Goal: Transaction & Acquisition: Purchase product/service

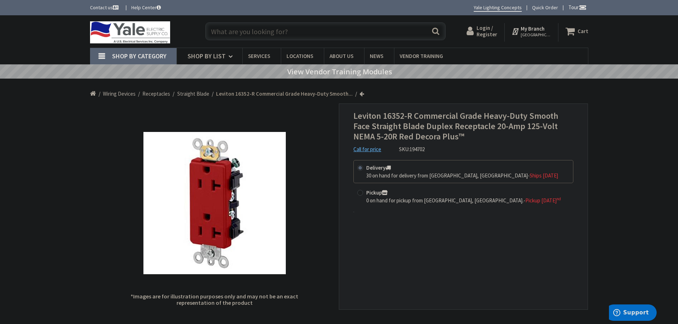
click at [223, 35] on input "text" at bounding box center [325, 31] width 240 height 18
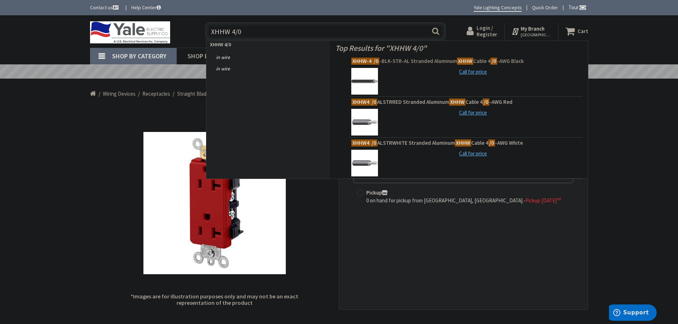
type input "XHHW 4/0"
click at [406, 62] on span "XHHW-4 /0 -BLK-STR-AL Stranded Aluminum XHHW Cable 4 /0 -AWG Black" at bounding box center [465, 61] width 229 height 7
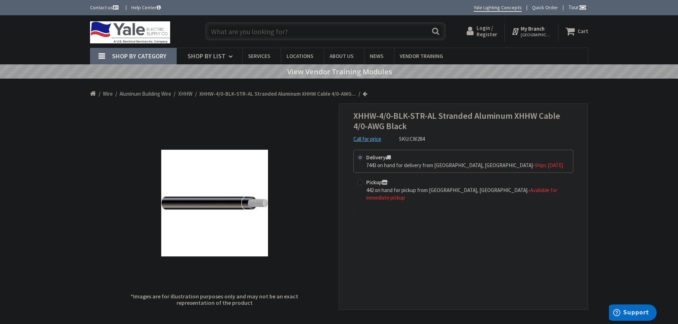
click at [539, 30] on strong "My Branch" at bounding box center [532, 28] width 24 height 7
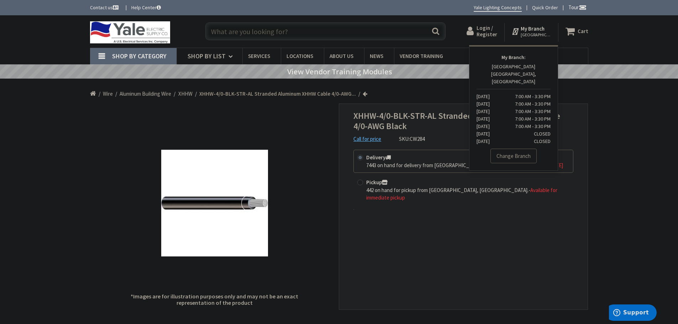
click at [514, 151] on link "Change Branch" at bounding box center [513, 156] width 46 height 15
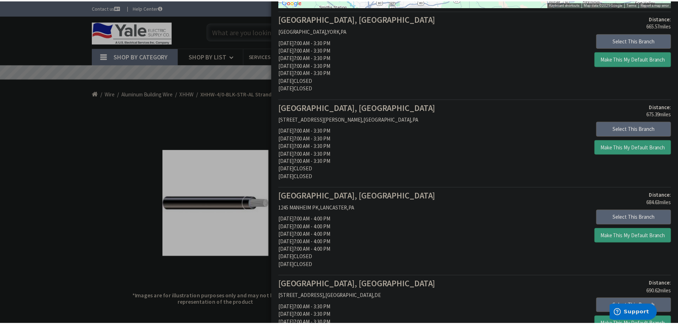
scroll to position [142, 0]
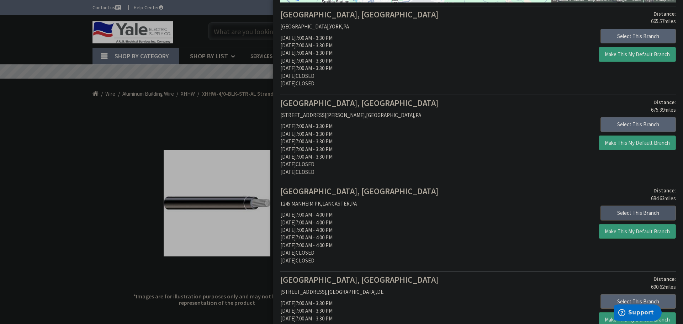
click at [627, 213] on button "Select This Branch" at bounding box center [637, 213] width 75 height 15
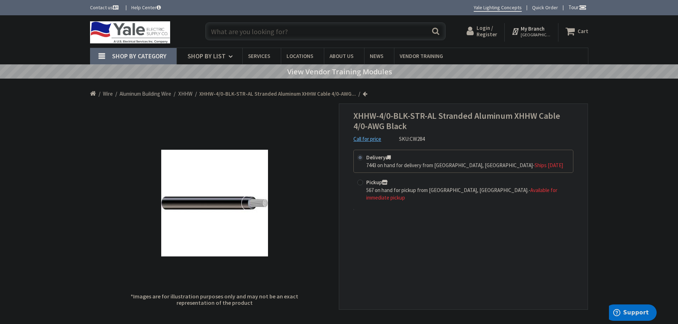
click at [216, 28] on input "text" at bounding box center [325, 31] width 240 height 18
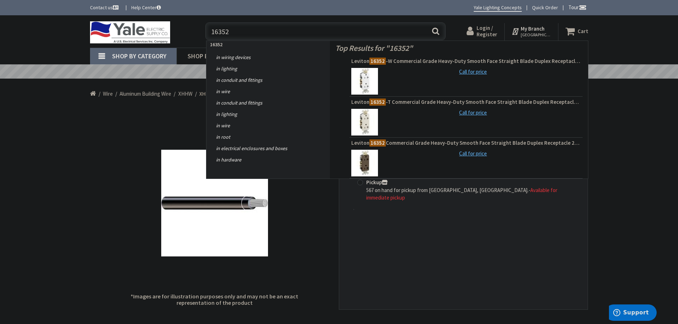
type input "16352"
click at [433, 31] on button "Search" at bounding box center [435, 31] width 9 height 16
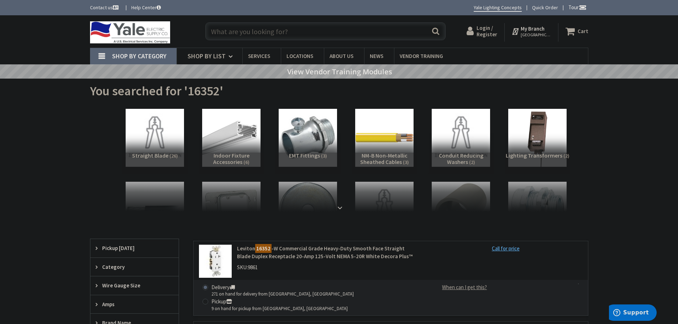
click at [230, 36] on input "text" at bounding box center [325, 31] width 240 height 18
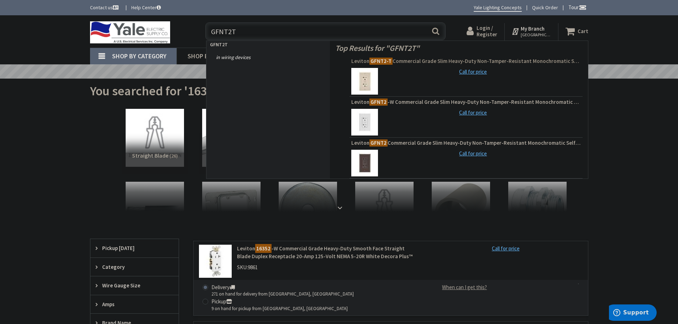
type input "GFNT2T"
click at [425, 61] on span "Leviton GFNT2-T Commercial Grade Slim Heavy-Duty Non-Tamper-Resistant Monochrom…" at bounding box center [465, 61] width 229 height 7
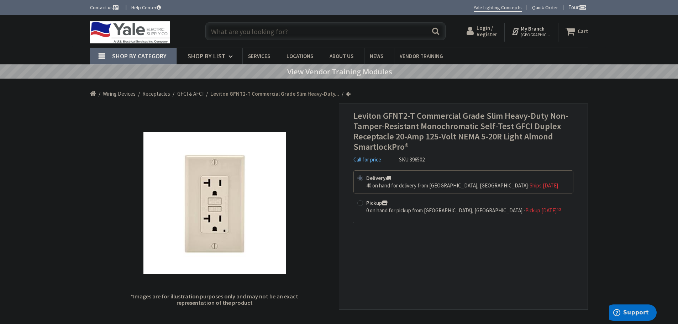
drag, startPoint x: 223, startPoint y: 29, endPoint x: 158, endPoint y: 81, distance: 83.8
click at [219, 31] on input "text" at bounding box center [325, 31] width 240 height 18
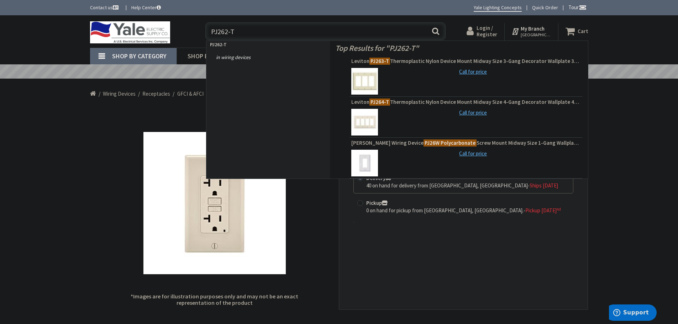
type input "PJ262-T"
click at [435, 32] on button "Search" at bounding box center [435, 31] width 9 height 16
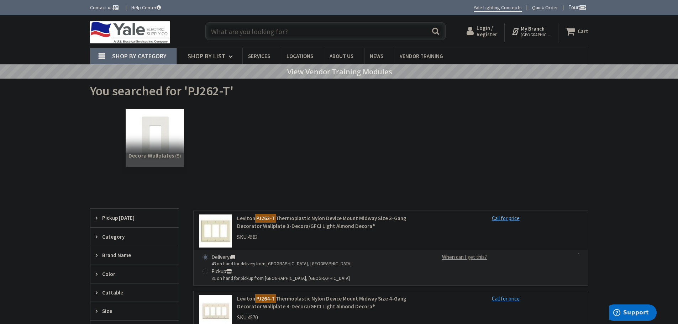
click at [277, 35] on input "text" at bounding box center [325, 31] width 240 height 18
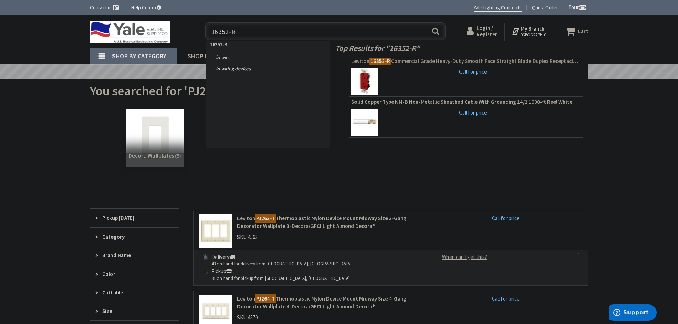
type input "16352-R"
click at [463, 61] on span "Leviton 16352-R Commercial Grade Heavy-Duty Smooth Face Straight Blade Duplex R…" at bounding box center [465, 61] width 229 height 7
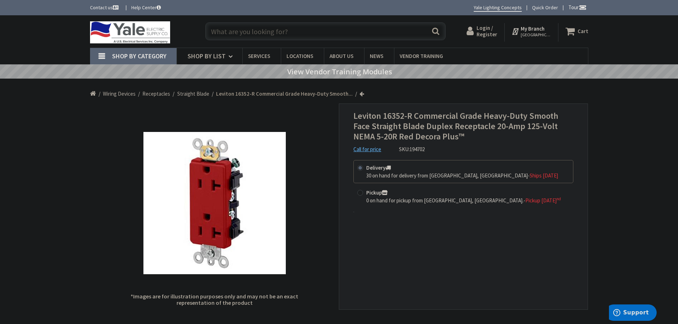
click at [226, 31] on input "text" at bounding box center [325, 31] width 240 height 18
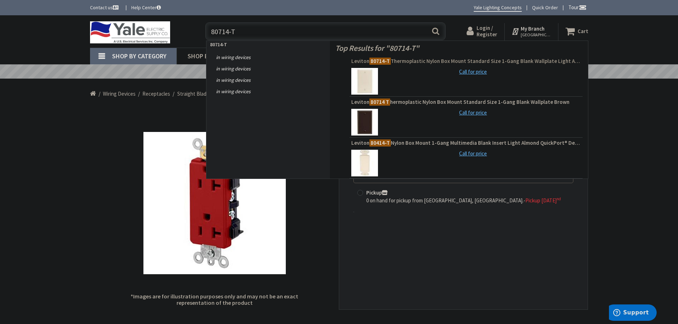
type input "80714-T"
click at [409, 61] on span "Leviton 80714-T Thermoplastic Nylon Box Mount Standard Size 1-Gang Blank Wallpl…" at bounding box center [465, 61] width 229 height 7
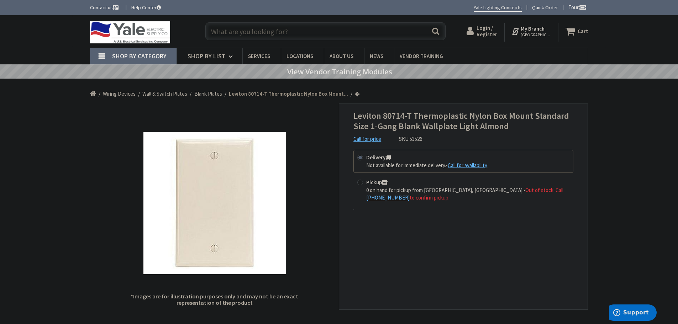
drag, startPoint x: 228, startPoint y: 34, endPoint x: 131, endPoint y: 55, distance: 99.3
click at [228, 34] on input "text" at bounding box center [325, 31] width 240 height 18
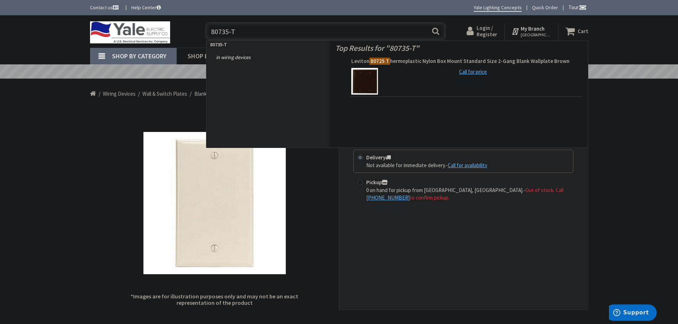
click at [45, 38] on div "Skip to Content Toggle Nav 80735-T 80735-T Search Cart My Cart Close" at bounding box center [339, 31] width 678 height 32
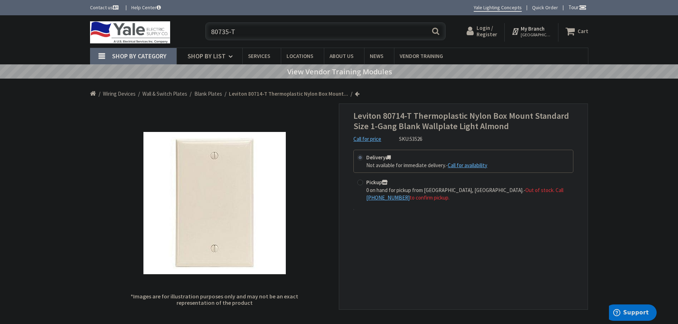
drag, startPoint x: 254, startPoint y: 32, endPoint x: 179, endPoint y: 34, distance: 75.8
click at [179, 34] on div "Toggle Nav 80735-T 80735-T Search Cart My Cart Close" at bounding box center [339, 32] width 509 height 24
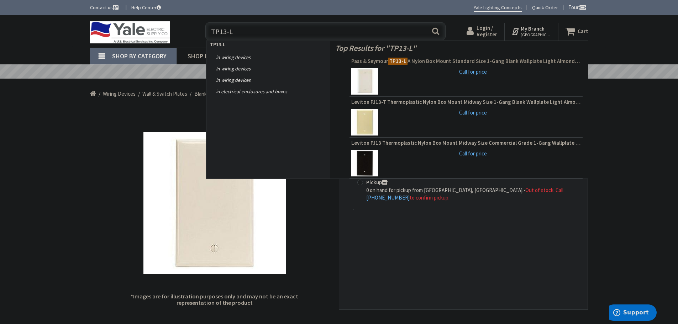
type input "TP13-L"
click at [438, 62] on span "Pass & Seymour TP13-L A Nylon Box Mount Standard Size 1-Gang Blank Wallplate Li…" at bounding box center [465, 61] width 229 height 7
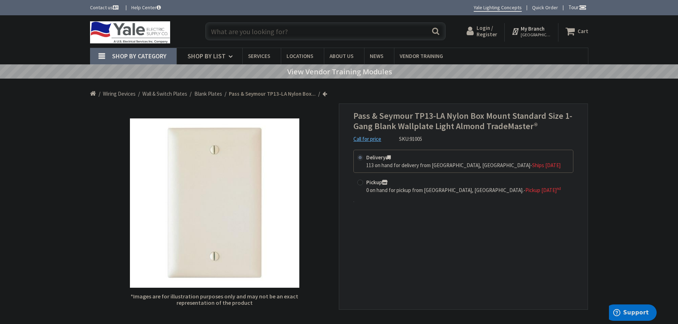
click at [230, 31] on input "text" at bounding box center [325, 31] width 240 height 18
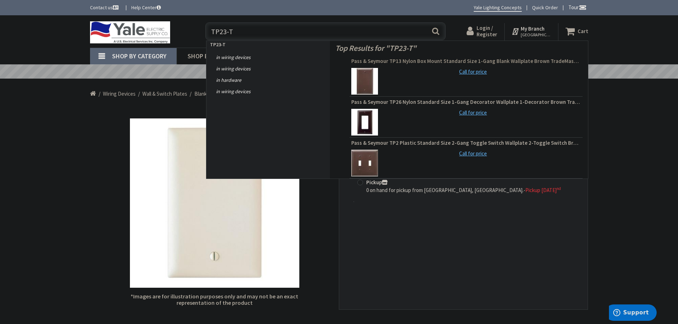
type input "TP23-T"
click at [423, 60] on span "Pass & Seymour TP13 Nylon Box Mount Standard Size 1-Gang Blank Wallplate Brown …" at bounding box center [465, 61] width 229 height 7
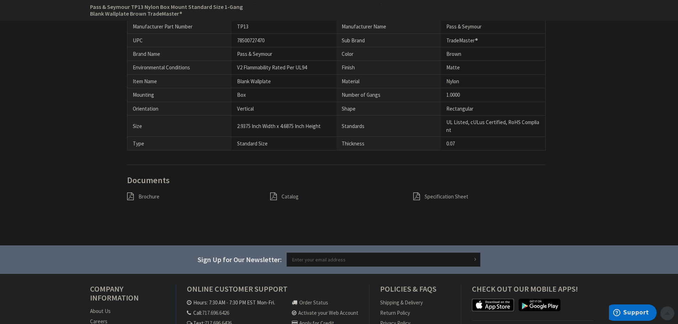
scroll to position [462, 0]
click at [150, 196] on span "Brochure" at bounding box center [148, 196] width 21 height 7
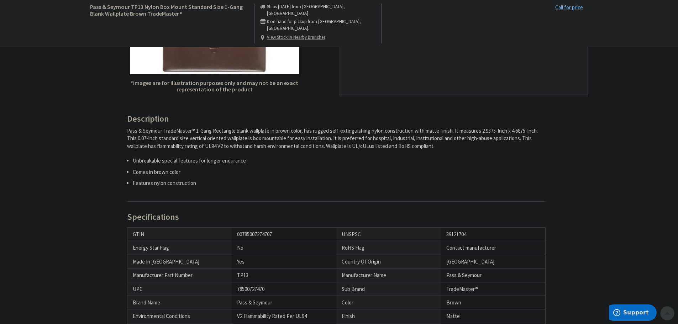
scroll to position [0, 0]
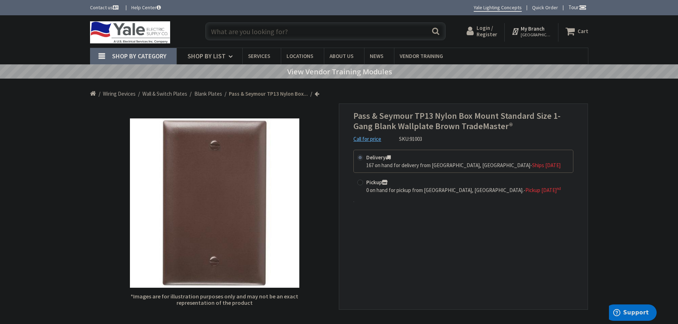
drag, startPoint x: 219, startPoint y: 30, endPoint x: 196, endPoint y: 33, distance: 23.3
click at [209, 31] on input "text" at bounding box center [325, 31] width 240 height 18
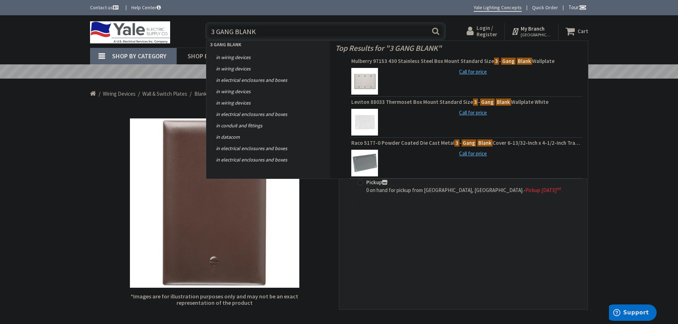
type input "3 GANG BLANK"
